Goal: Find specific page/section: Find specific page/section

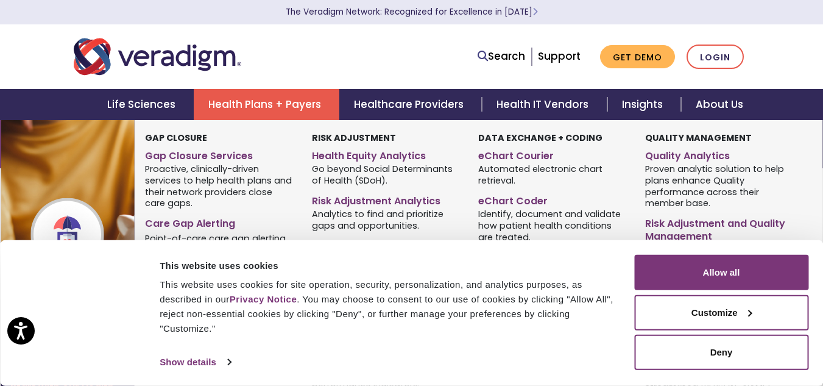
scroll to position [24, 0]
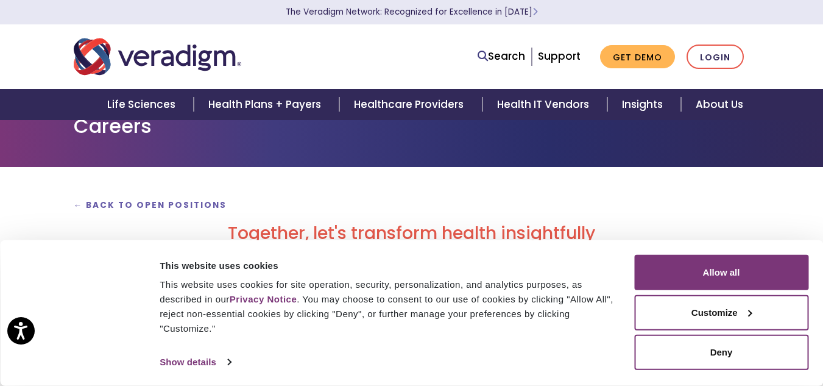
click at [123, 291] on div at bounding box center [79, 313] width 128 height 116
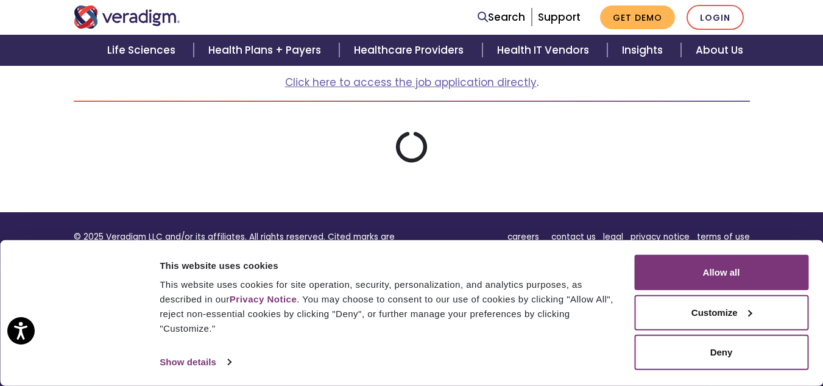
scroll to position [244, 0]
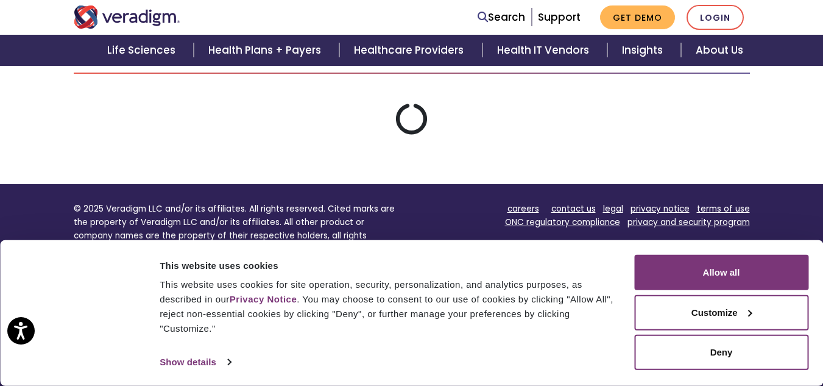
scroll to position [244, 0]
